Goal: Find specific page/section

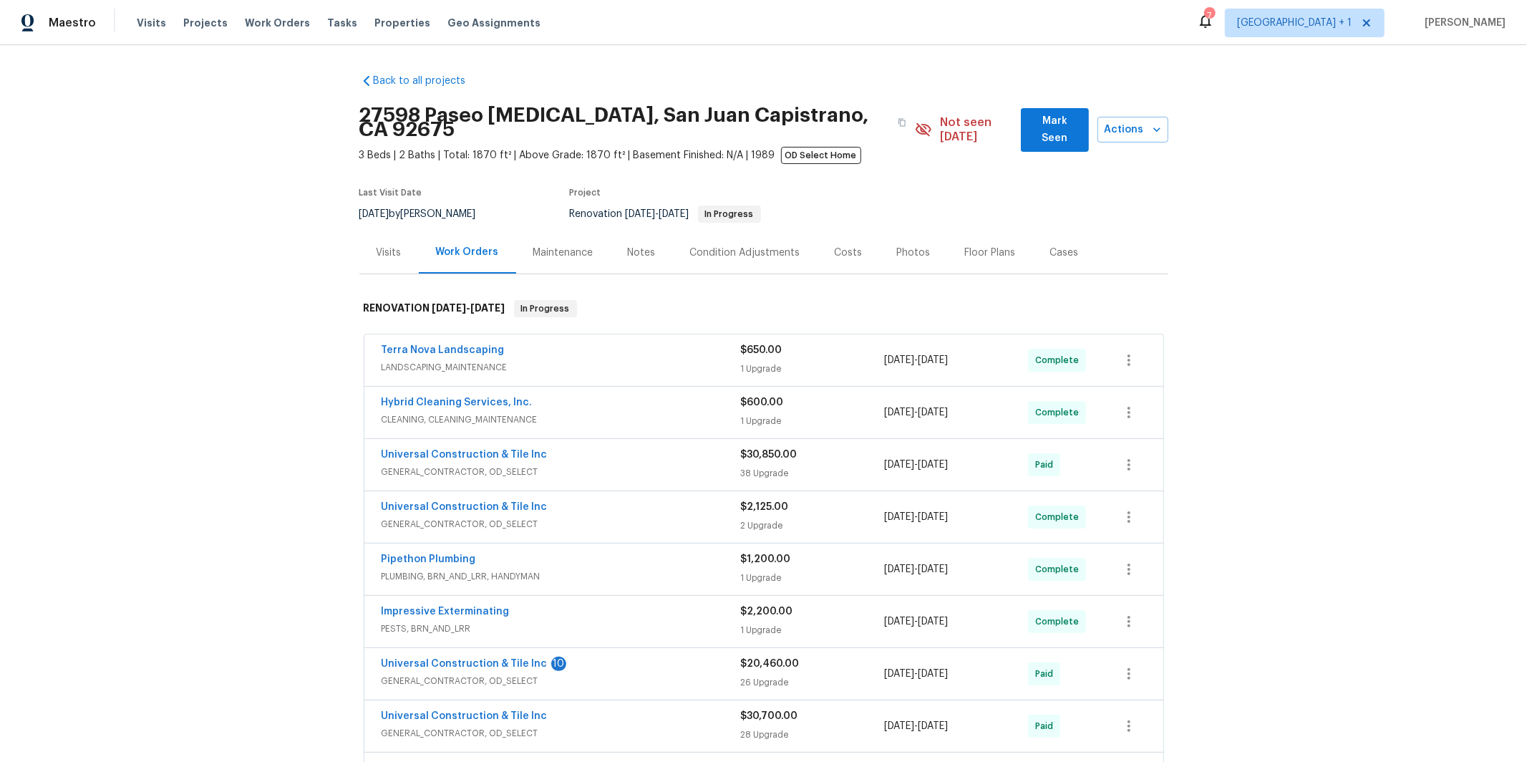
click at [529, 360] on span "LANDSCAPING_MAINTENANCE" at bounding box center [561, 367] width 359 height 14
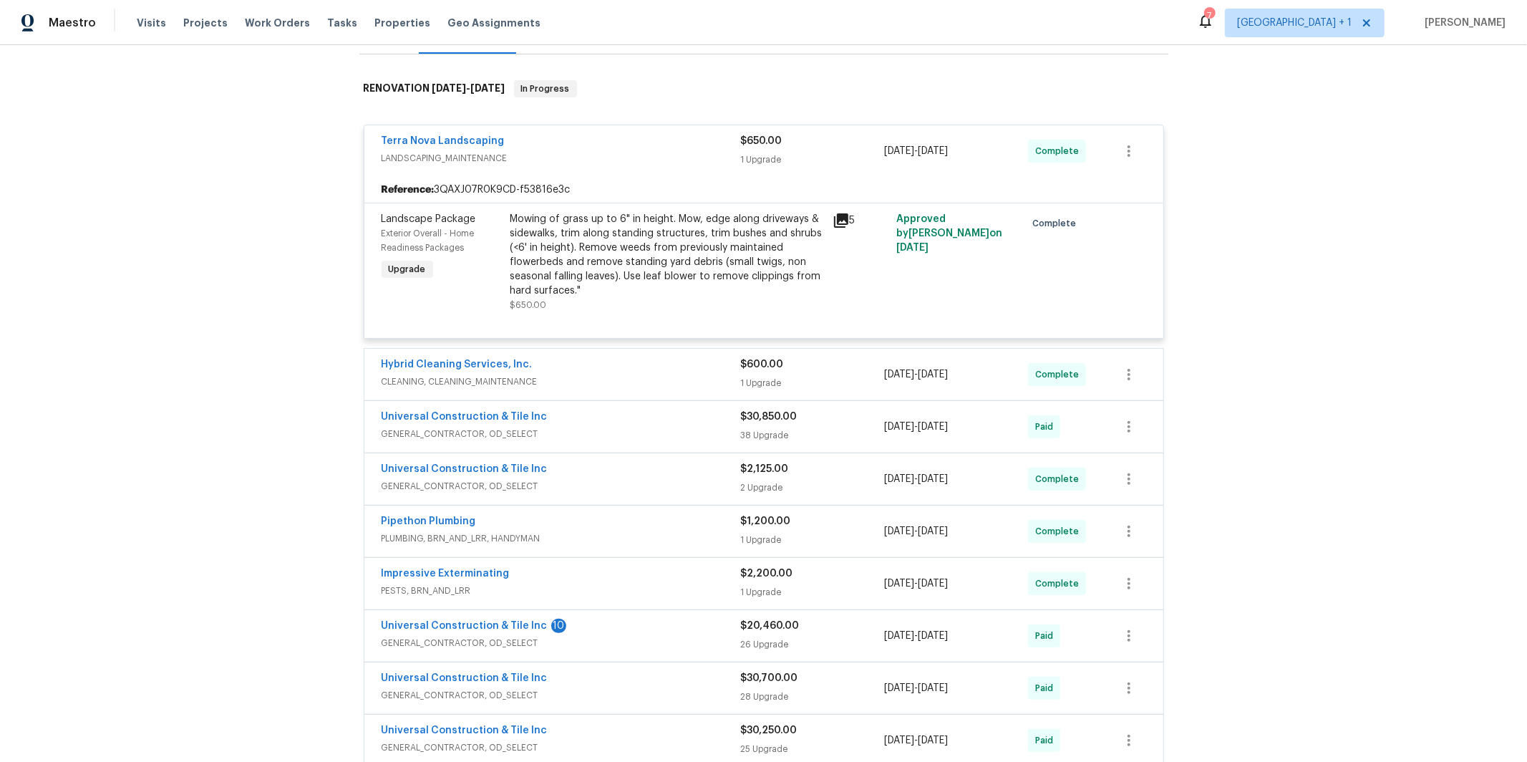
scroll to position [204, 0]
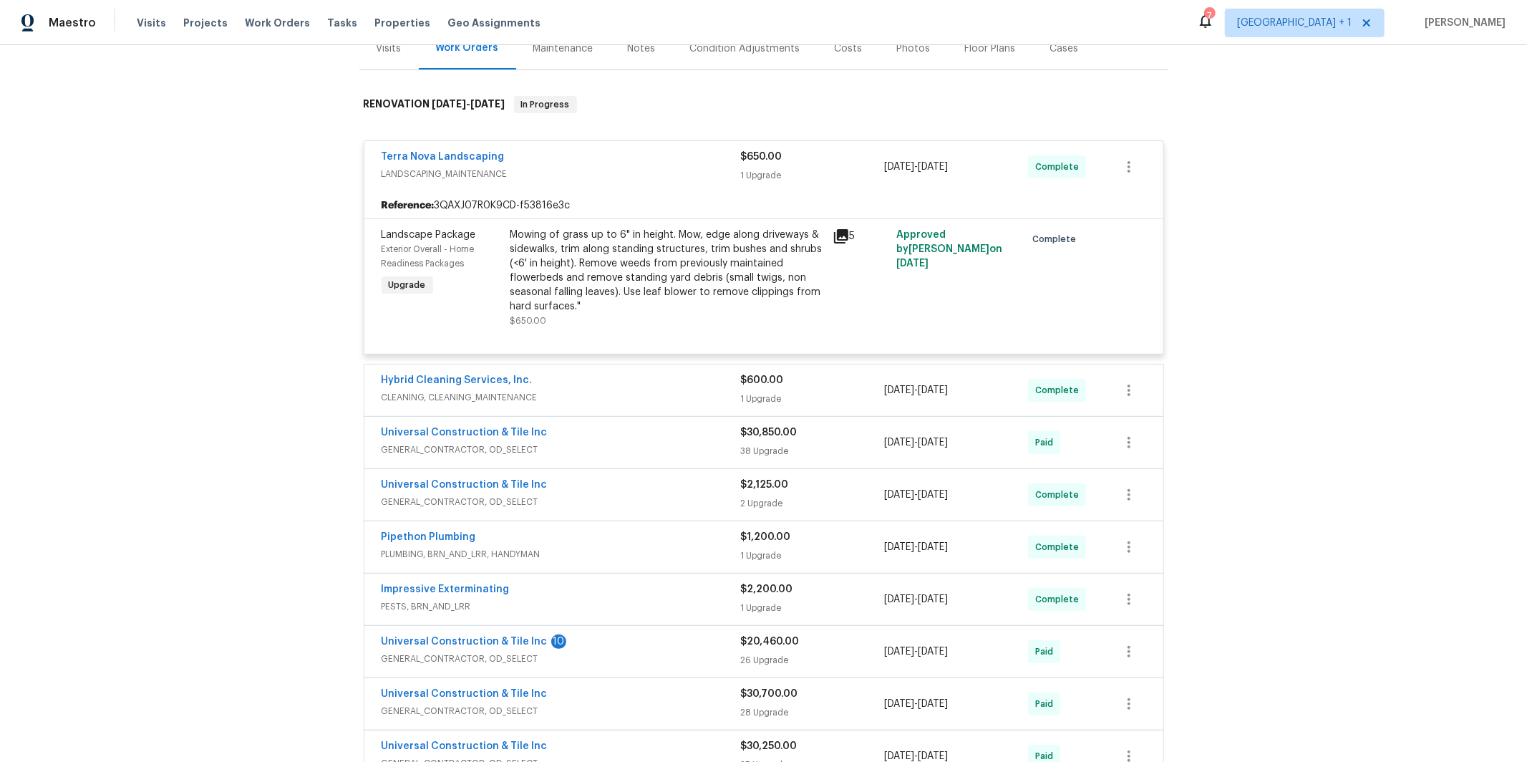
click at [837, 229] on icon at bounding box center [841, 236] width 14 height 14
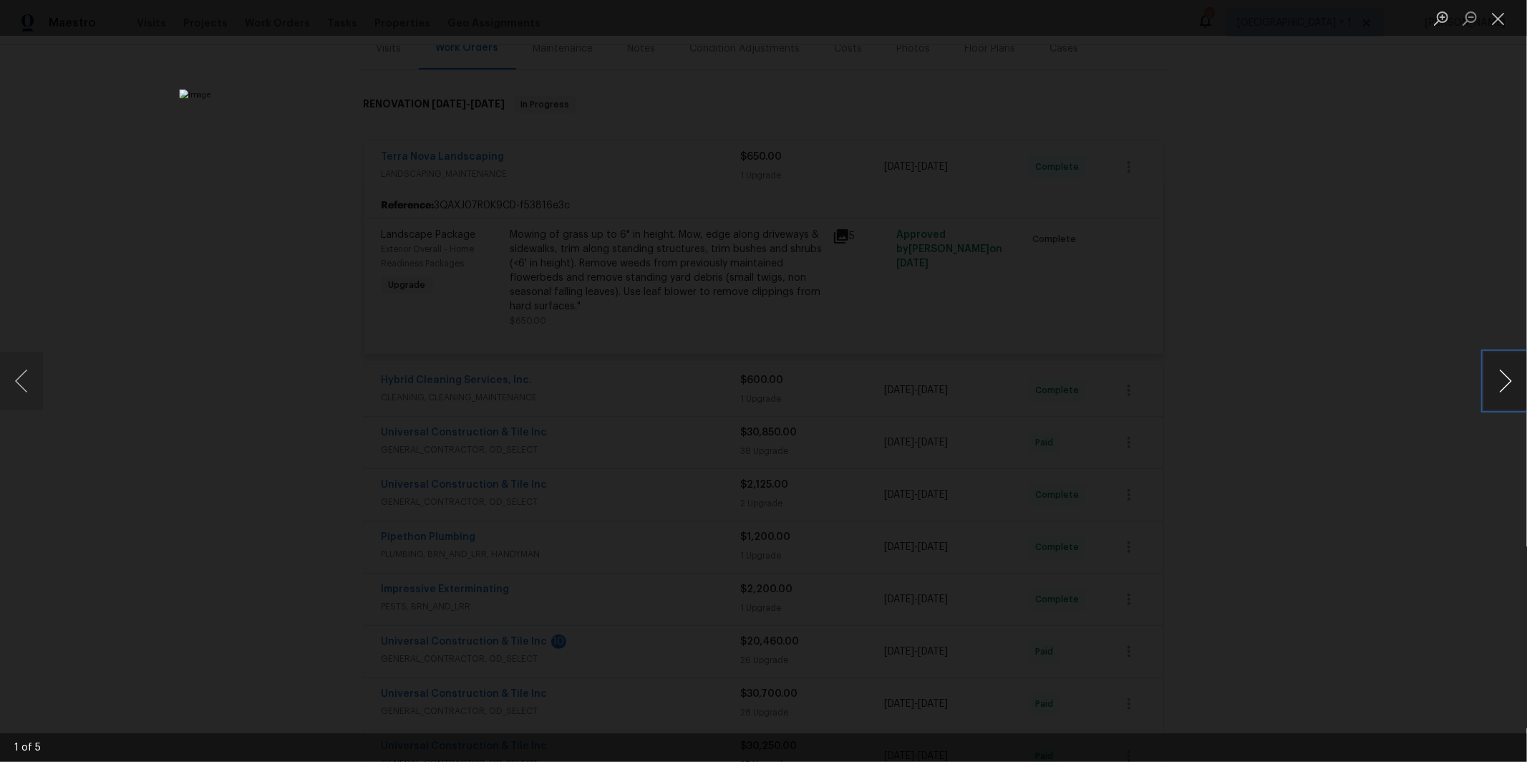
click at [1501, 389] on button "Next image" at bounding box center [1505, 380] width 43 height 57
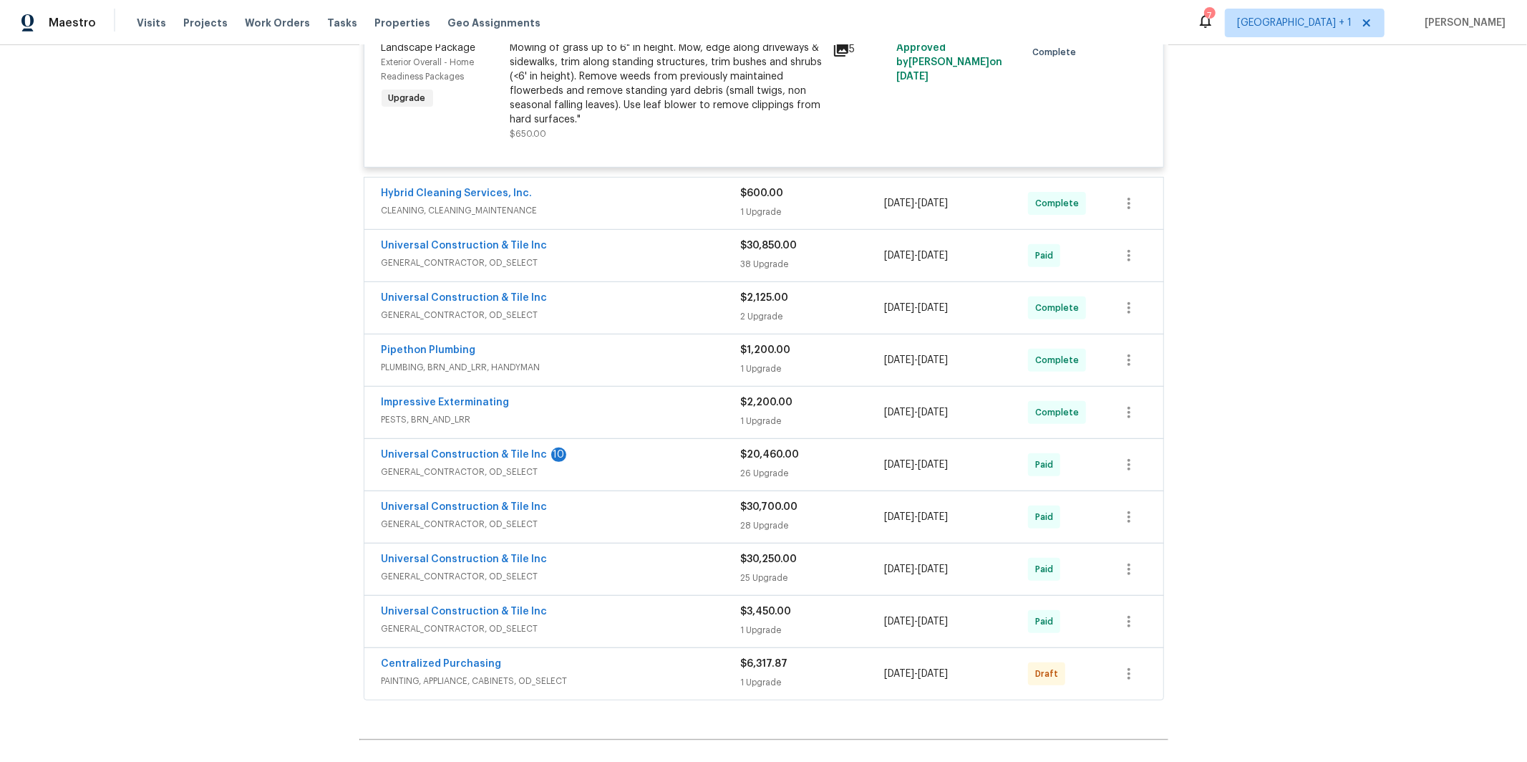
scroll to position [406, 0]
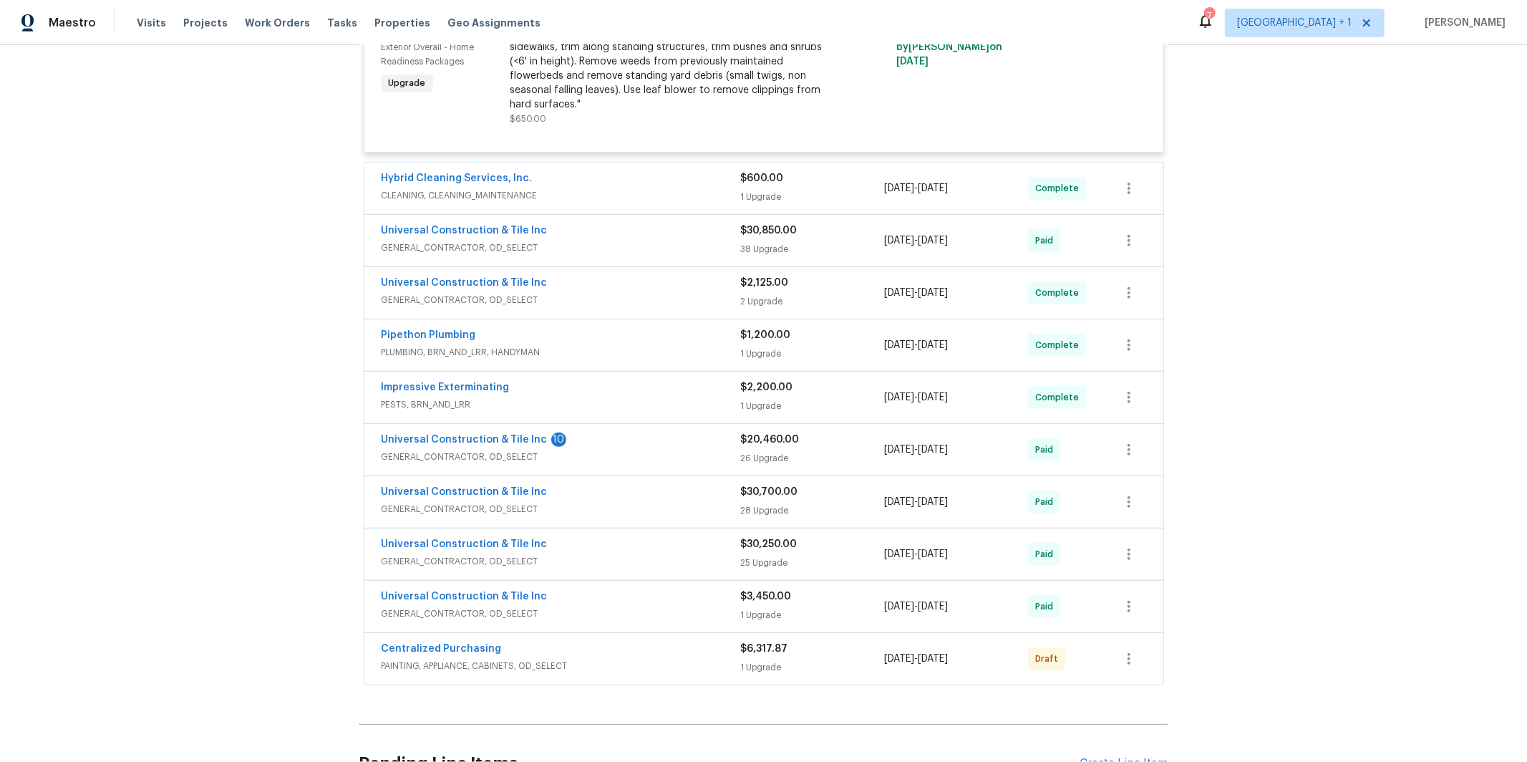
click at [483, 188] on span "CLEANING, CLEANING_MAINTENANCE" at bounding box center [561, 195] width 359 height 14
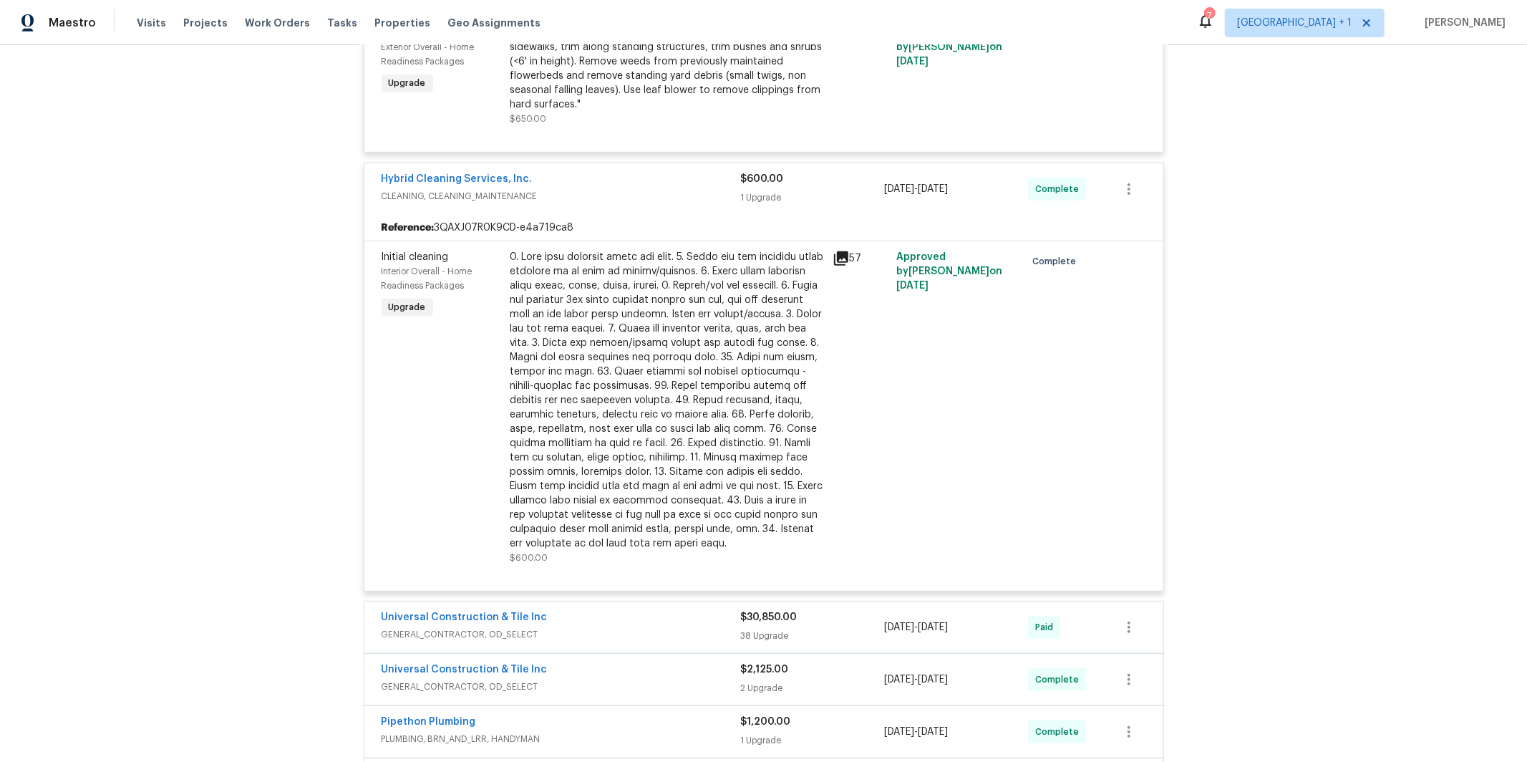
scroll to position [929, 0]
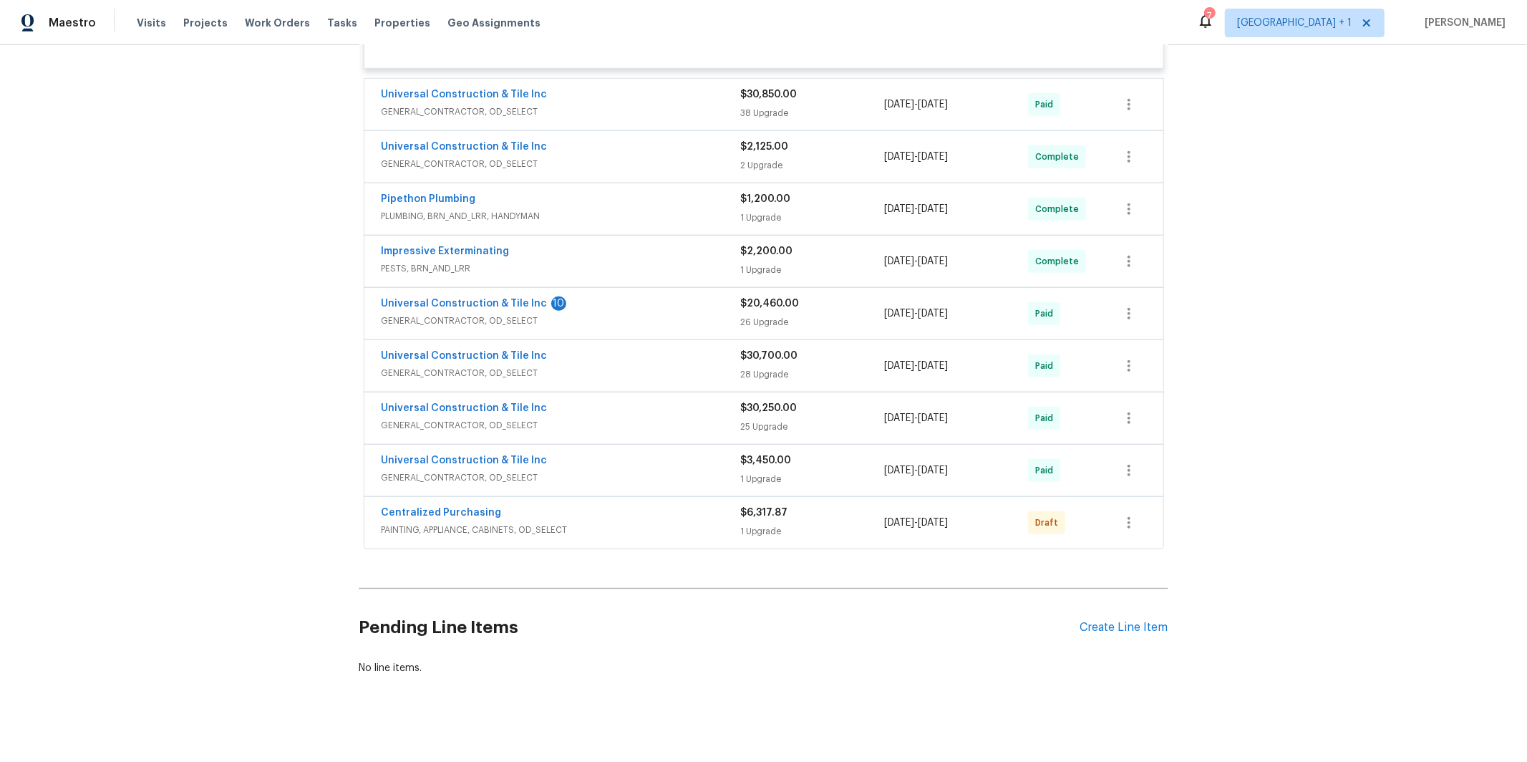
click at [597, 470] on span "GENERAL_CONTRACTOR, OD_SELECT" at bounding box center [561, 477] width 359 height 14
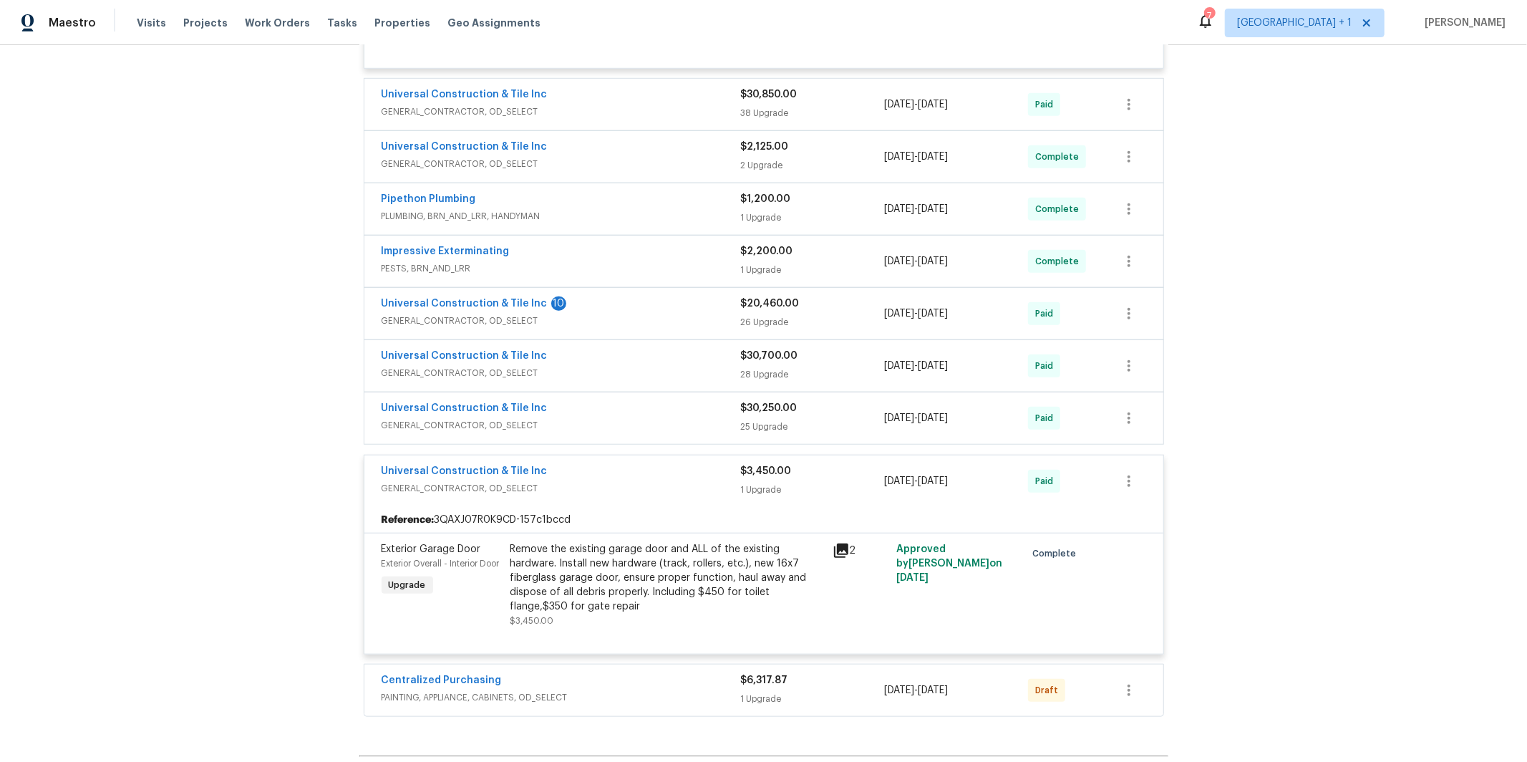
click at [589, 418] on span "GENERAL_CONTRACTOR, OD_SELECT" at bounding box center [561, 425] width 359 height 14
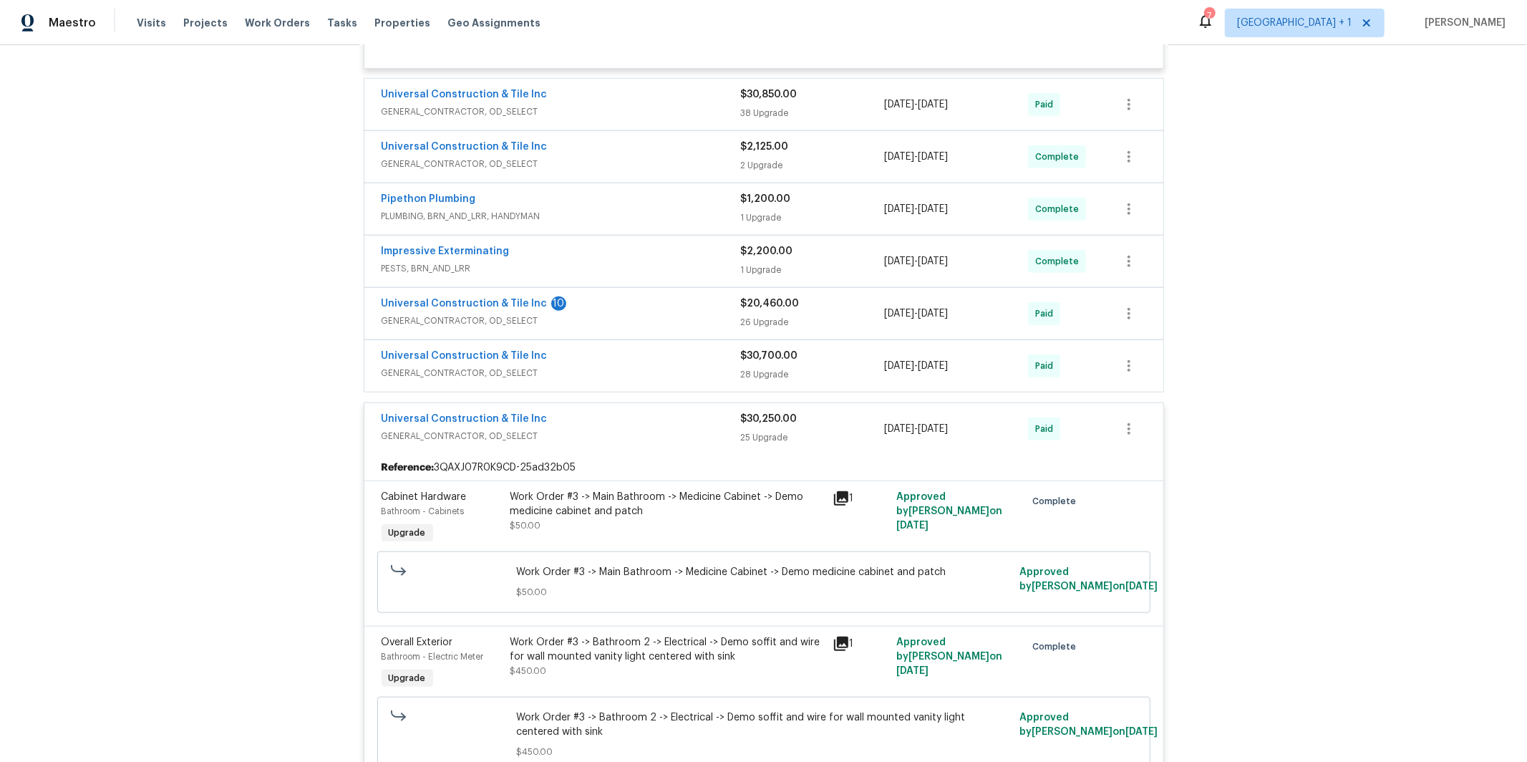
click at [573, 349] on div "Universal Construction & Tile Inc" at bounding box center [561, 357] width 359 height 17
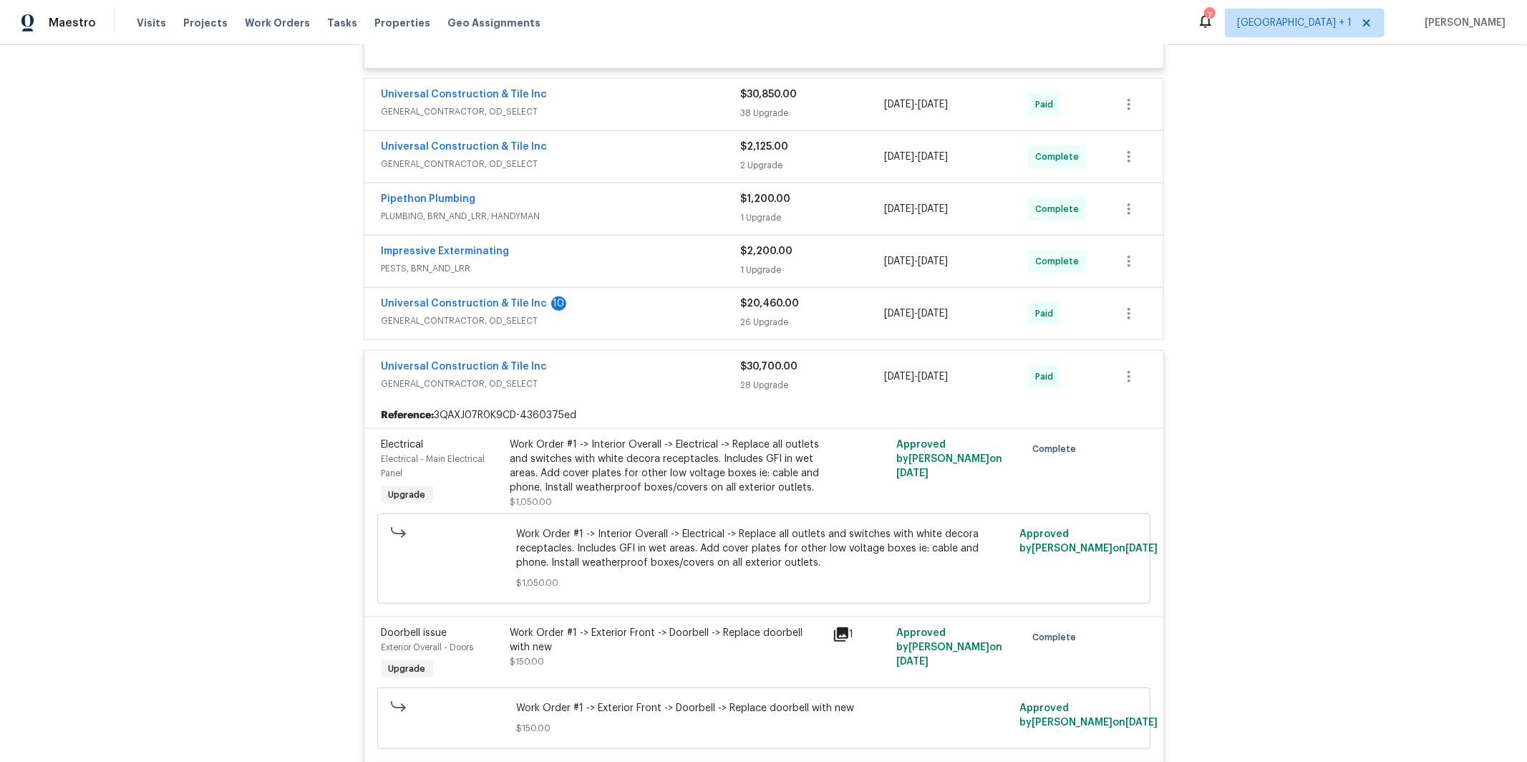
click at [594, 299] on div "Universal Construction & Tile Inc 10" at bounding box center [561, 304] width 359 height 17
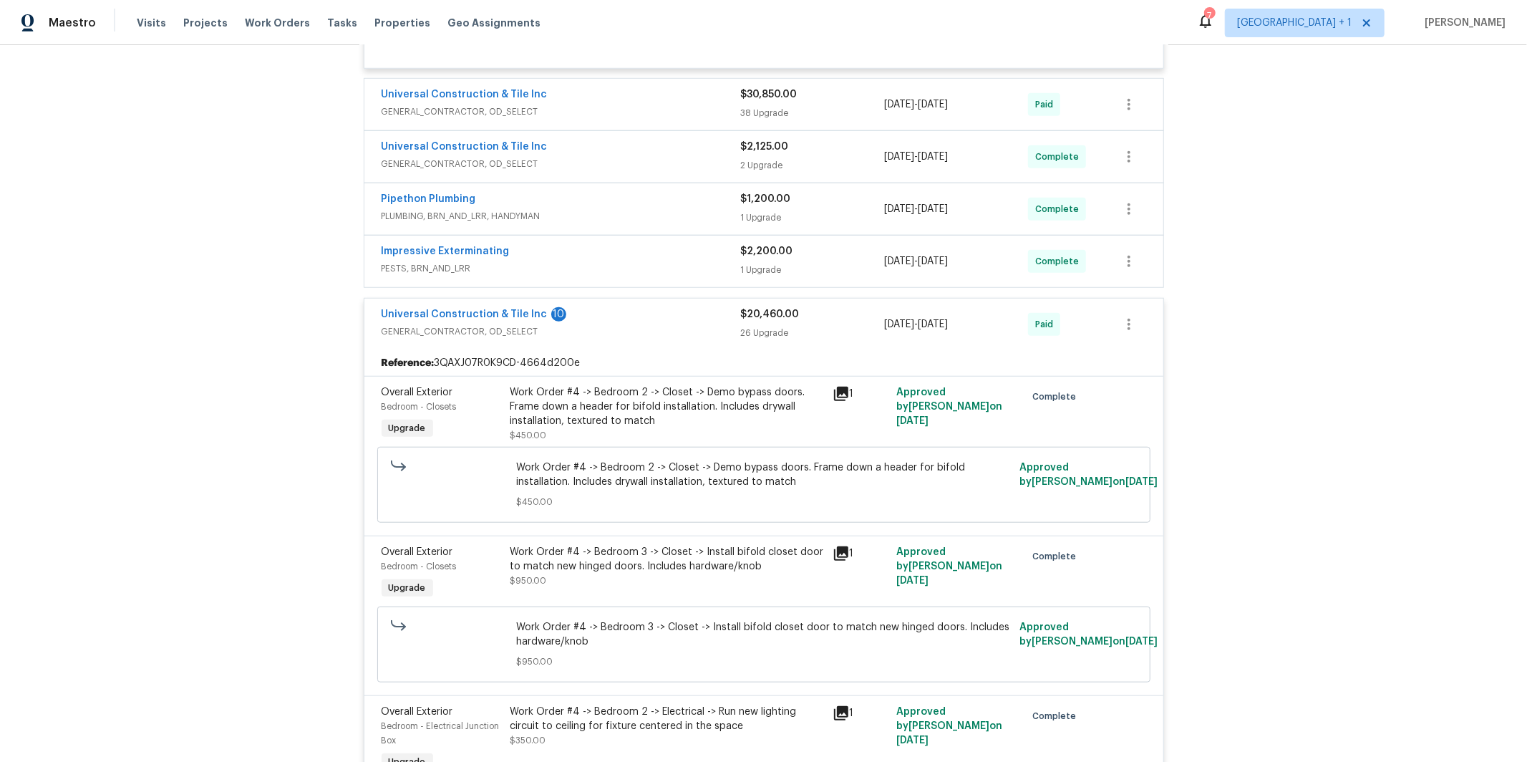
click at [571, 157] on span "GENERAL_CONTRACTOR, OD_SELECT" at bounding box center [561, 164] width 359 height 14
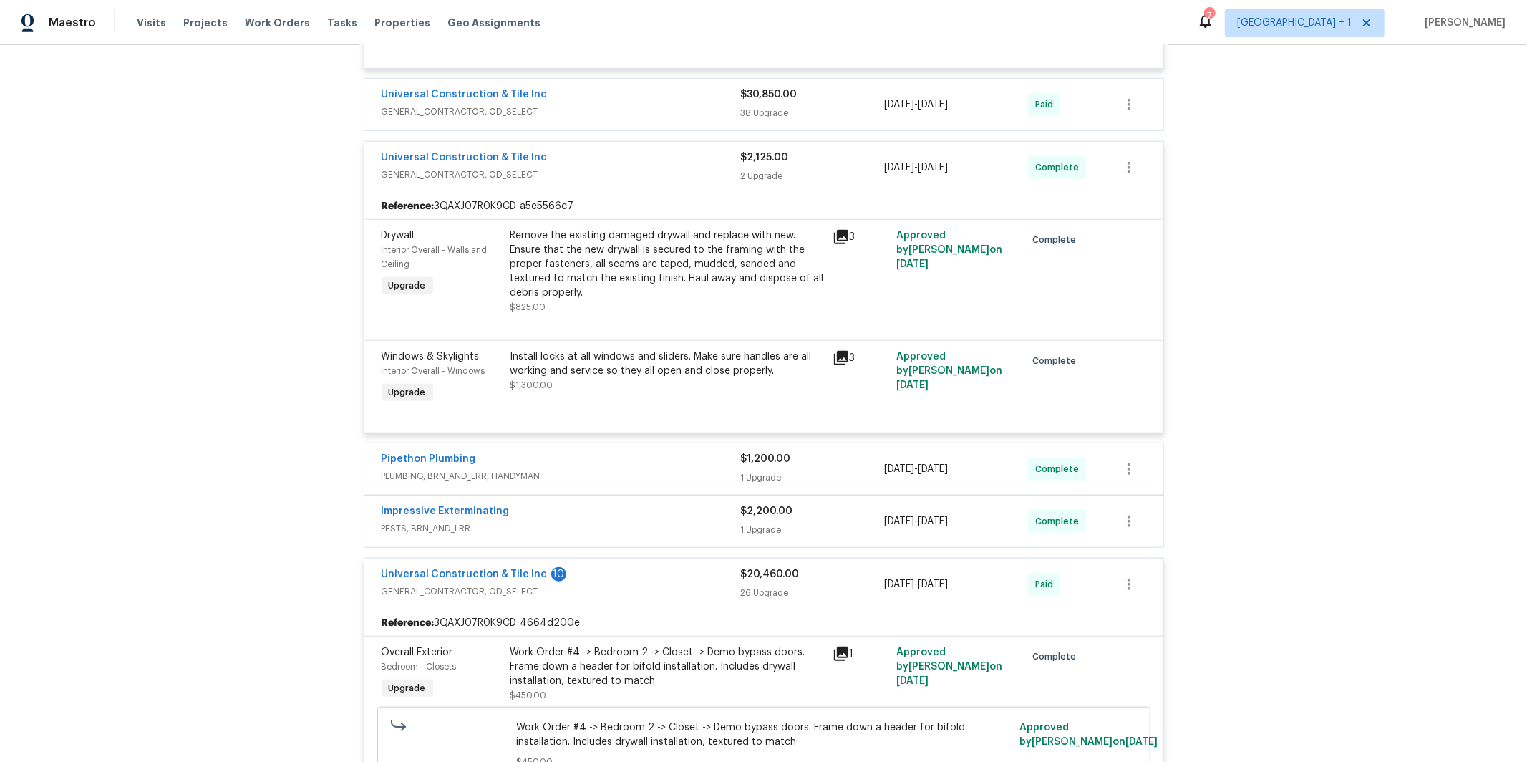
click at [590, 105] on span "GENERAL_CONTRACTOR, OD_SELECT" at bounding box center [561, 112] width 359 height 14
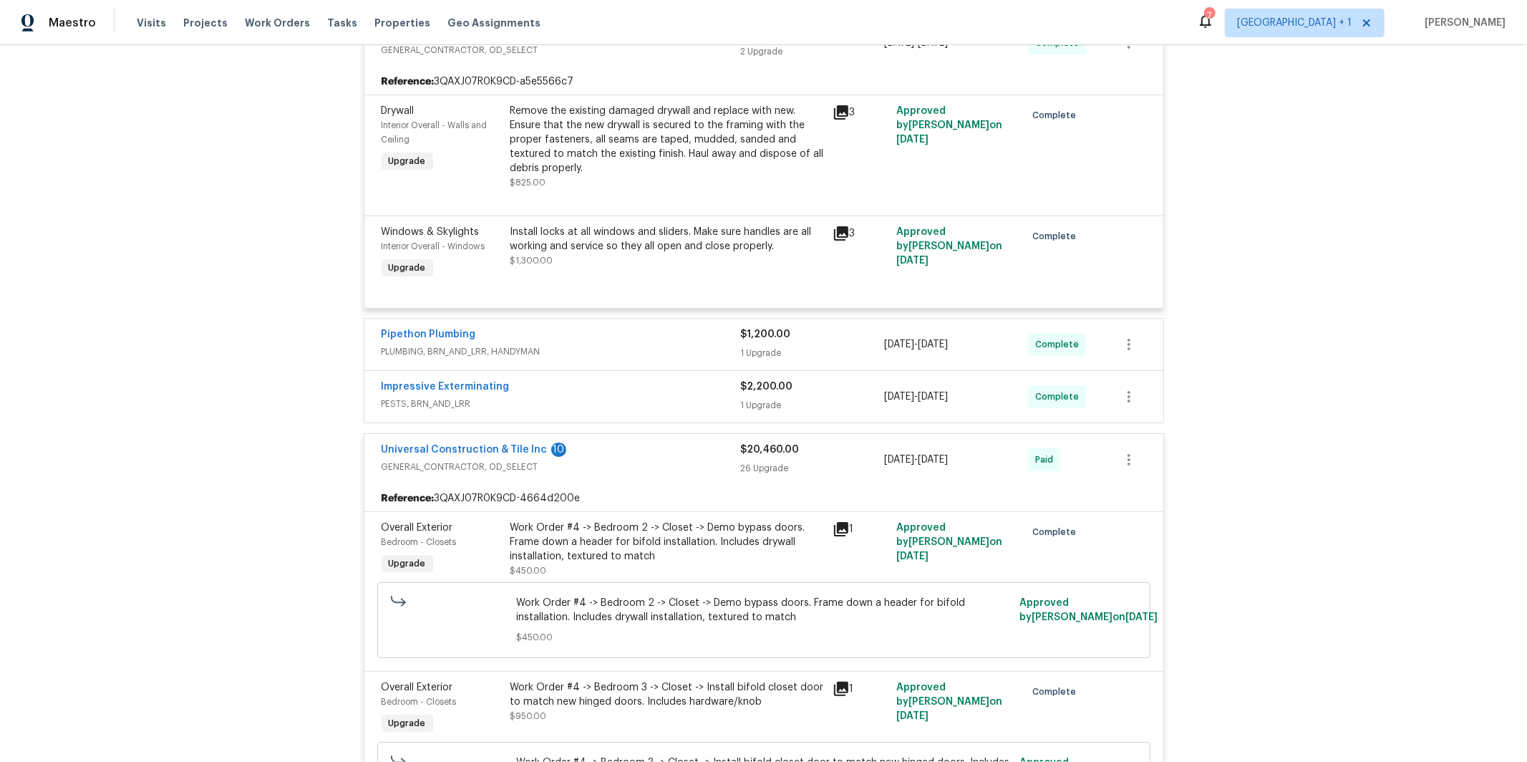
scroll to position [12249, 0]
